Goal: Task Accomplishment & Management: Complete application form

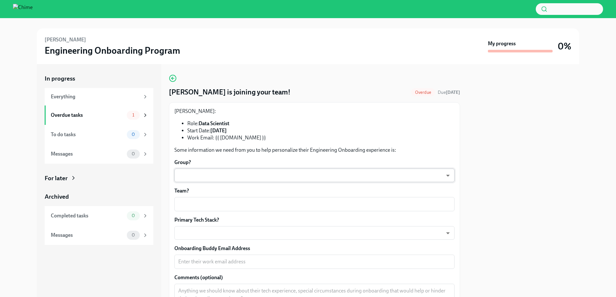
click at [218, 169] on body "[PERSON_NAME] Engineering Onboarding Program My progress 0% In progress Everyth…" at bounding box center [308, 148] width 616 height 297
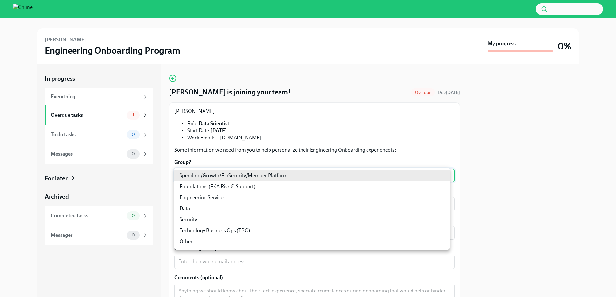
click at [218, 208] on li "Data" at bounding box center [311, 208] width 275 height 11
type input "ToueKeRGB"
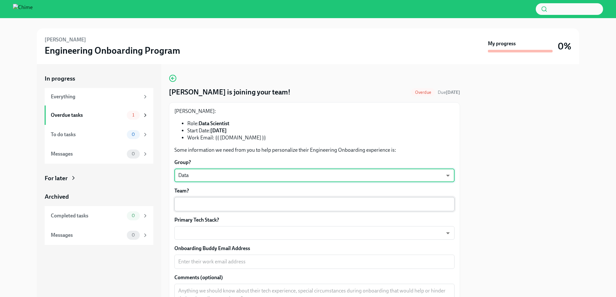
click at [247, 202] on textarea "Team?" at bounding box center [314, 204] width 272 height 8
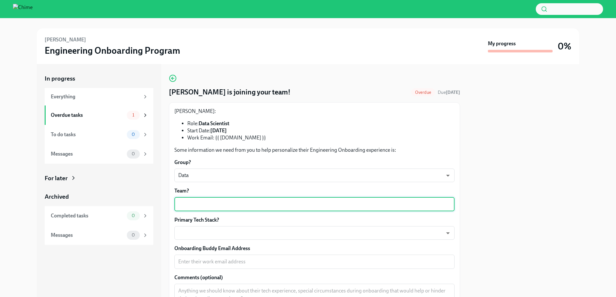
click at [373, 207] on textarea "Team?" at bounding box center [314, 204] width 272 height 8
type textarea "DSML"
click at [379, 231] on body "[PERSON_NAME] Engineering Onboarding Program My progress 0% In progress Everyth…" at bounding box center [308, 148] width 616 height 297
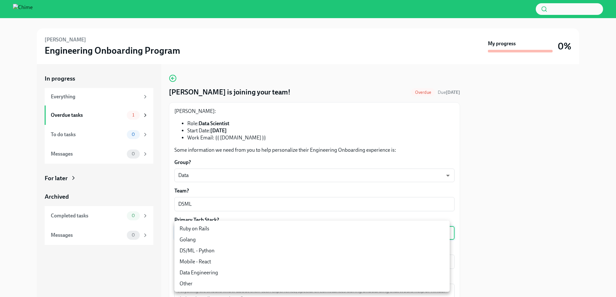
click at [313, 251] on li "DS/ML - Python" at bounding box center [311, 250] width 275 height 11
type input "OCEsYC9w6"
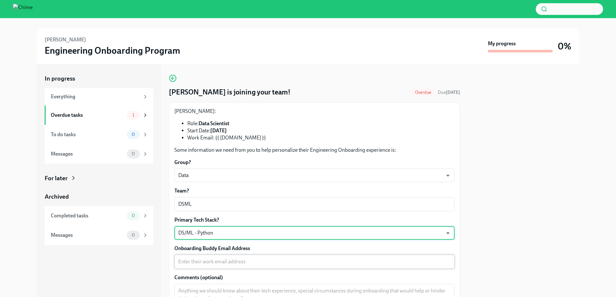
click at [371, 259] on textarea "Onboarding Buddy Email Address" at bounding box center [314, 262] width 272 height 8
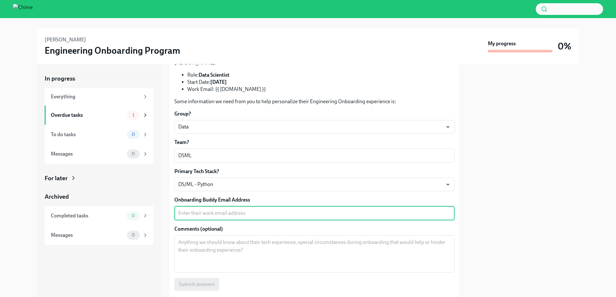
scroll to position [53, 0]
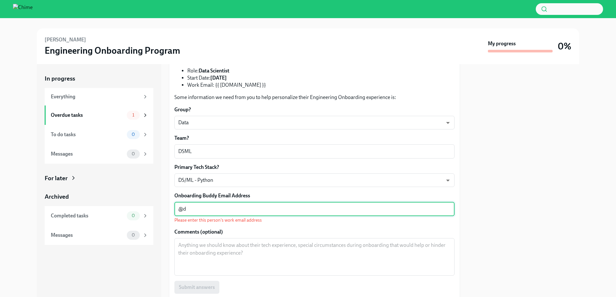
type textarea "@"
type textarea "d"
paste textarea "[PERSON_NAME][EMAIL_ADDRESS][PERSON_NAME][DOMAIN_NAME]"
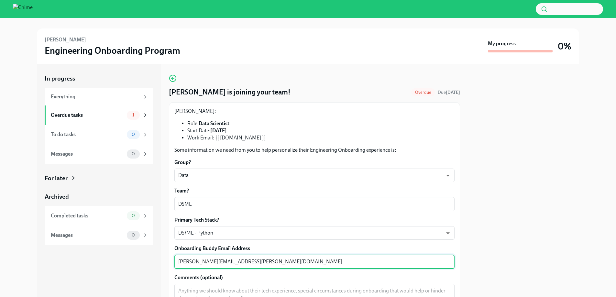
scroll to position [139, 0]
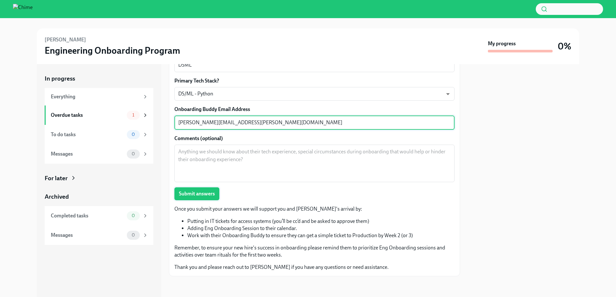
type textarea "[PERSON_NAME][EMAIL_ADDRESS][PERSON_NAME][DOMAIN_NAME]"
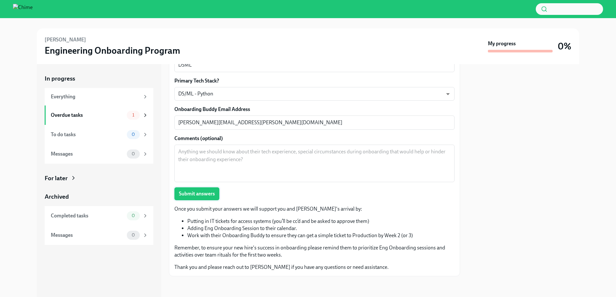
click at [207, 194] on span "Submit answers" at bounding box center [197, 193] width 36 height 6
